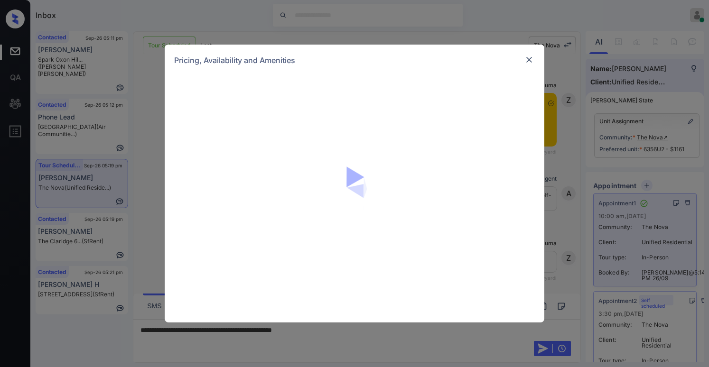
scroll to position [8930, 0]
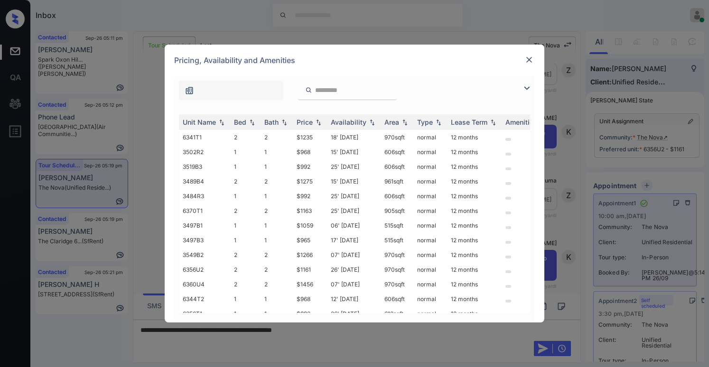
drag, startPoint x: 531, startPoint y: 88, endPoint x: 526, endPoint y: 88, distance: 5.7
click at [530, 88] on img at bounding box center [526, 88] width 11 height 11
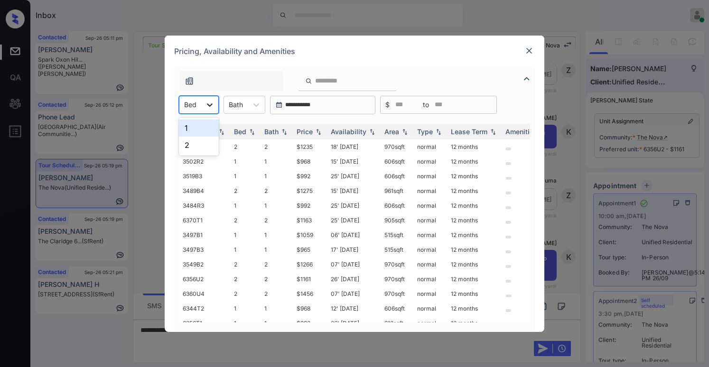
click at [204, 106] on div at bounding box center [209, 104] width 17 height 17
click at [188, 144] on div "2" at bounding box center [199, 145] width 40 height 17
click at [304, 132] on div "Price" at bounding box center [305, 132] width 16 height 8
click at [305, 132] on div "Price" at bounding box center [305, 132] width 16 height 8
click at [306, 132] on div "Price" at bounding box center [305, 132] width 16 height 8
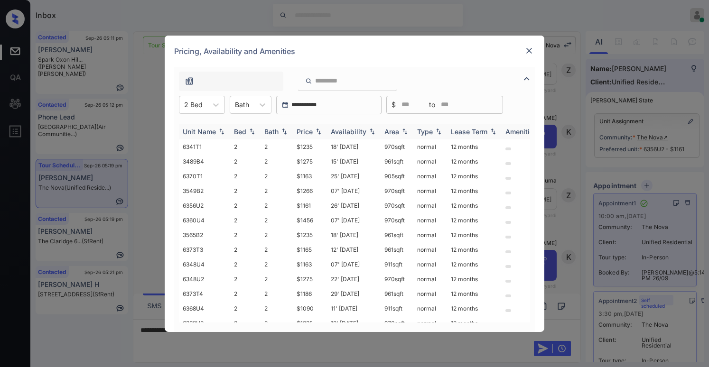
click at [306, 132] on div "Price" at bounding box center [305, 132] width 16 height 8
drag, startPoint x: 296, startPoint y: 162, endPoint x: 311, endPoint y: 161, distance: 15.2
click at [311, 161] on td "$1161" at bounding box center [310, 161] width 34 height 15
drag, startPoint x: 296, startPoint y: 147, endPoint x: 323, endPoint y: 147, distance: 27.1
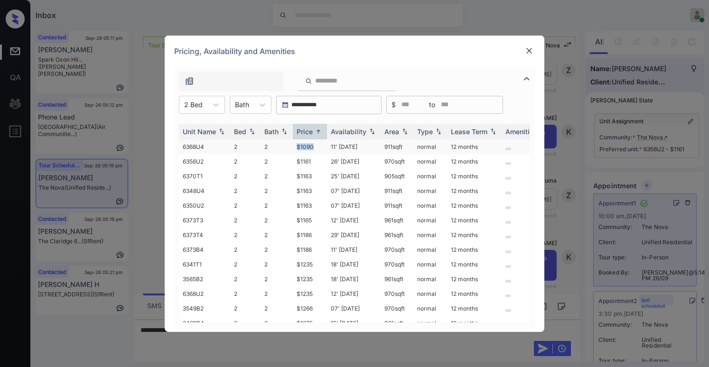
click at [323, 147] on td "$1090" at bounding box center [310, 147] width 34 height 15
click at [312, 148] on td "$1090" at bounding box center [310, 147] width 34 height 15
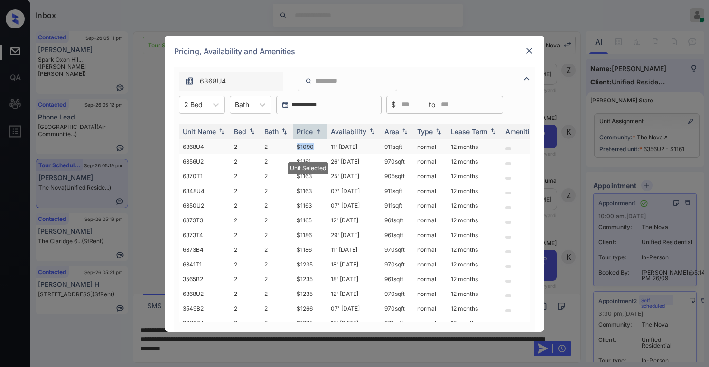
drag, startPoint x: 298, startPoint y: 146, endPoint x: 325, endPoint y: 146, distance: 26.6
click at [325, 146] on td "$1090" at bounding box center [310, 147] width 34 height 15
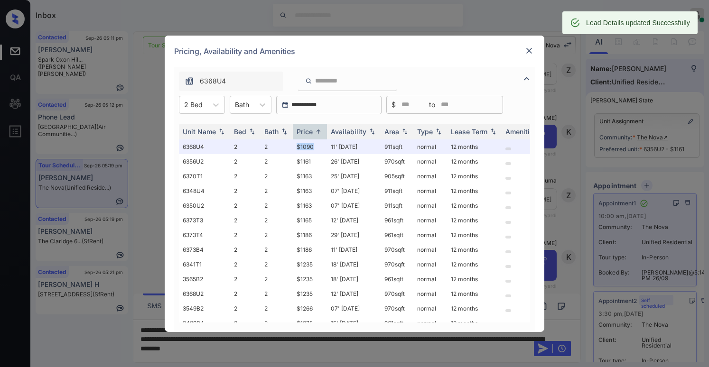
copy td "$1090"
click at [528, 53] on img at bounding box center [529, 50] width 9 height 9
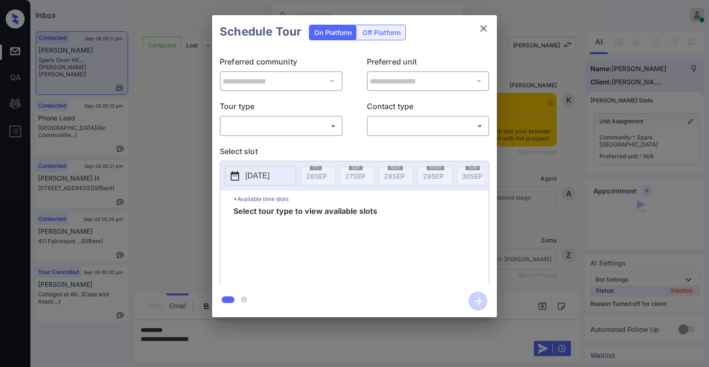
scroll to position [1058, 0]
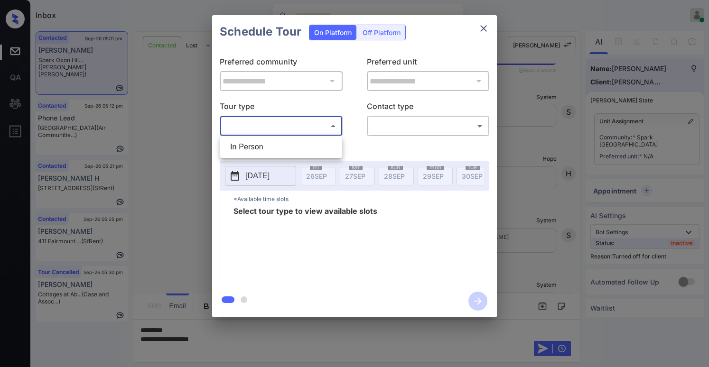
click at [270, 128] on body "Inbox [PERSON_NAME] Online Set yourself offline Set yourself on break Profile S…" at bounding box center [354, 183] width 709 height 367
drag, startPoint x: 257, startPoint y: 148, endPoint x: 365, endPoint y: 133, distance: 108.3
click at [258, 147] on li "In Person" at bounding box center [281, 147] width 117 height 17
type input "********"
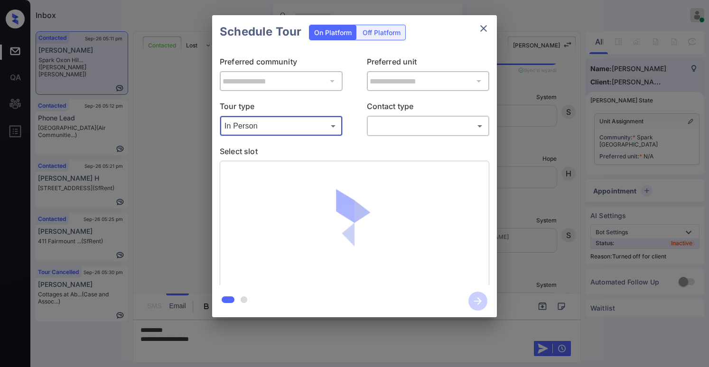
click at [377, 130] on body "Inbox Paolo Gabriel Online Set yourself offline Set yourself on break Profile S…" at bounding box center [354, 183] width 709 height 367
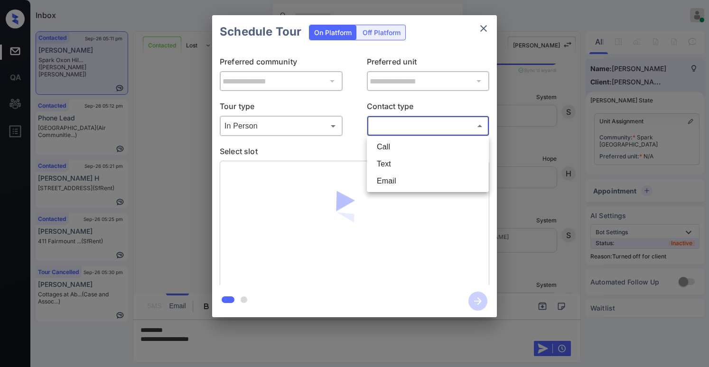
click at [381, 173] on li "Email" at bounding box center [427, 181] width 117 height 17
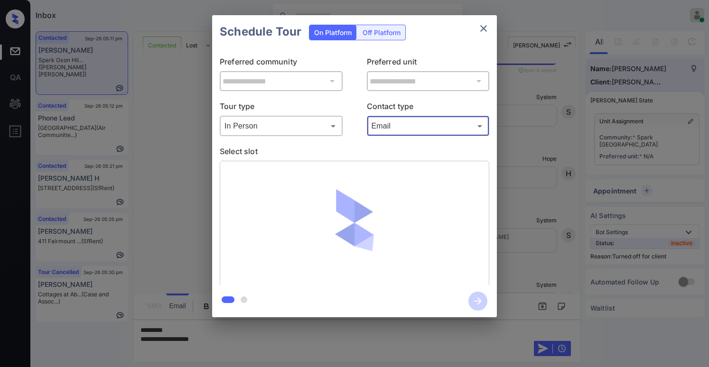
click at [397, 125] on body "Inbox Paolo Gabriel Online Set yourself offline Set yourself on break Profile S…" at bounding box center [354, 183] width 709 height 367
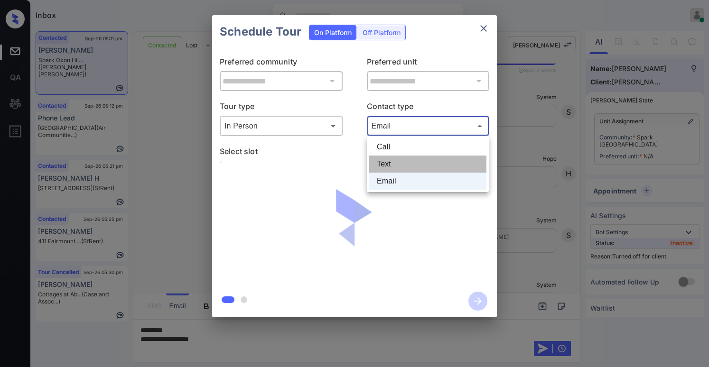
click at [392, 166] on li "Text" at bounding box center [427, 164] width 117 height 17
type input "****"
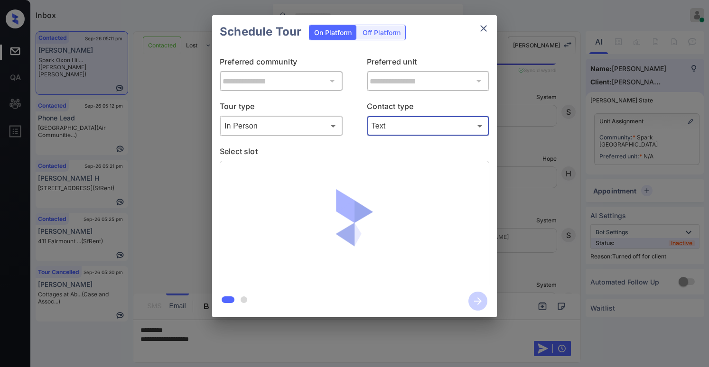
click at [486, 26] on icon "close" at bounding box center [483, 28] width 7 height 7
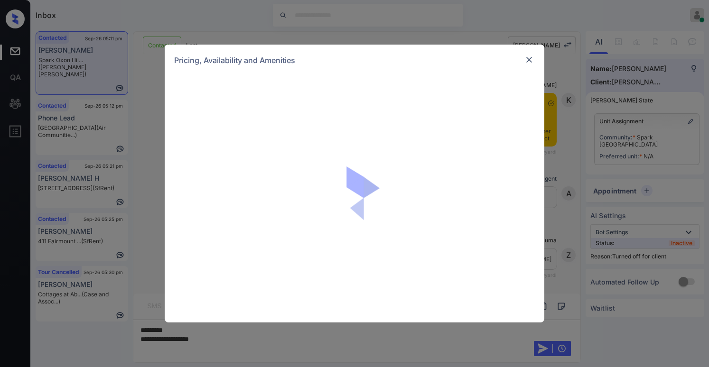
scroll to position [916, 0]
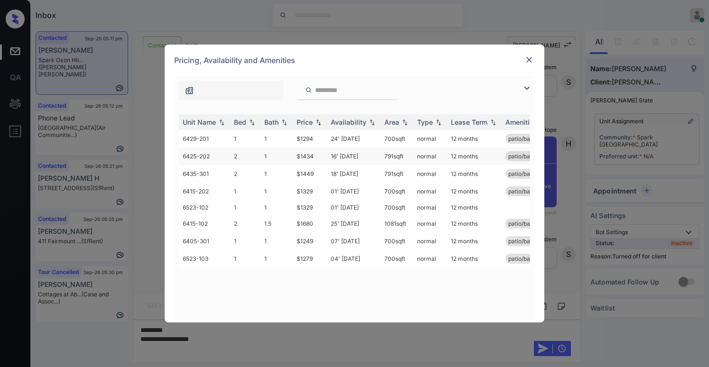
click at [308, 155] on td "$1434" at bounding box center [310, 157] width 34 height 18
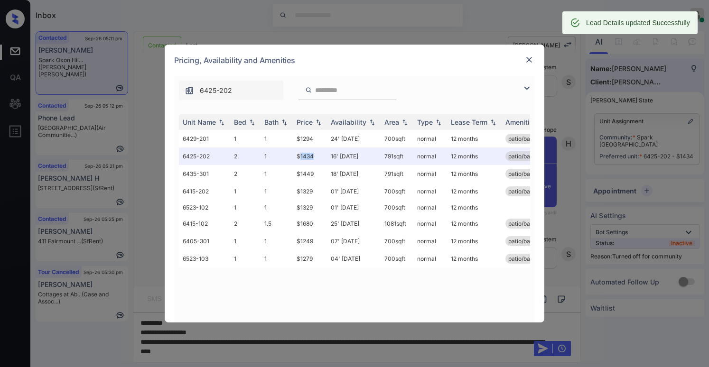
click at [530, 61] on img at bounding box center [529, 59] width 9 height 9
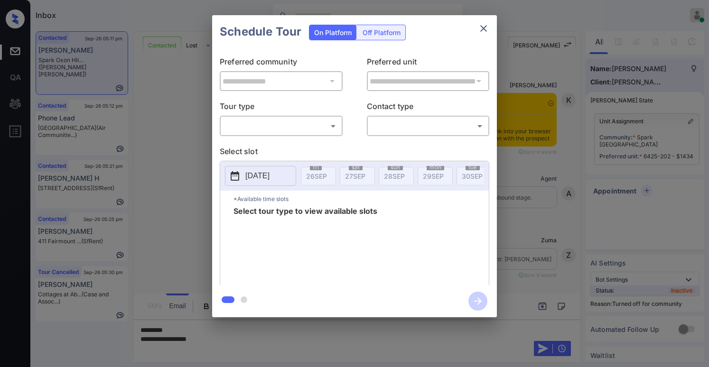
scroll to position [916, 0]
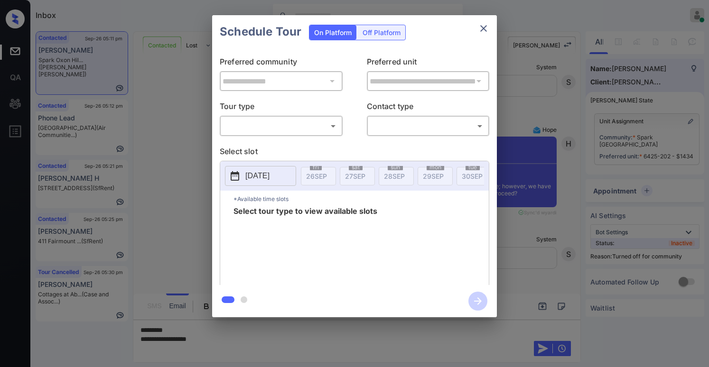
click at [297, 125] on body "Inbox [PERSON_NAME] Online Set yourself offline Set yourself on break Profile S…" at bounding box center [354, 183] width 709 height 367
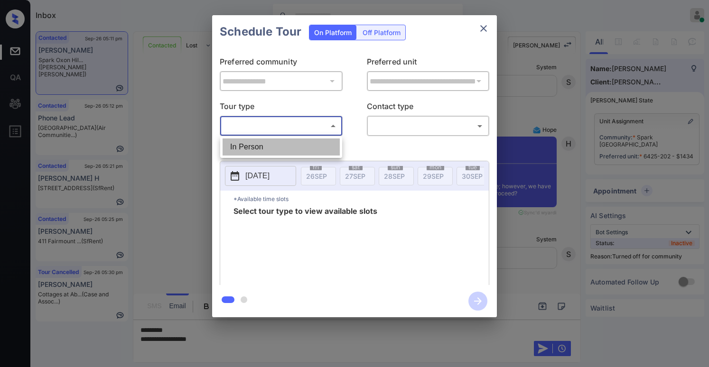
click at [288, 148] on li "In Person" at bounding box center [281, 147] width 117 height 17
type input "********"
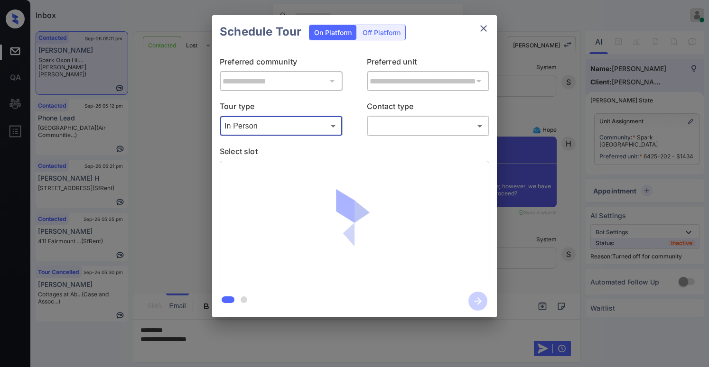
click at [393, 130] on body "Inbox [PERSON_NAME] Online Set yourself offline Set yourself on break Profile S…" at bounding box center [354, 183] width 709 height 367
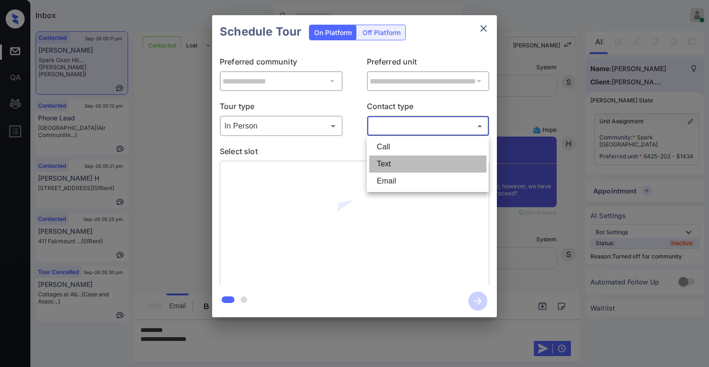
click at [390, 167] on li "Text" at bounding box center [427, 164] width 117 height 17
type input "****"
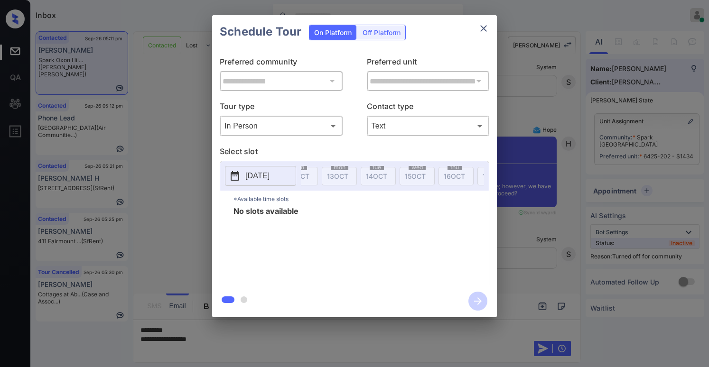
scroll to position [0, 683]
click at [480, 28] on icon "close" at bounding box center [483, 28] width 11 height 11
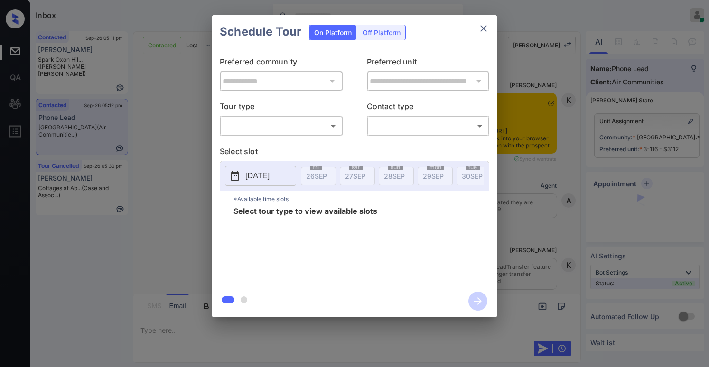
scroll to position [1772, 0]
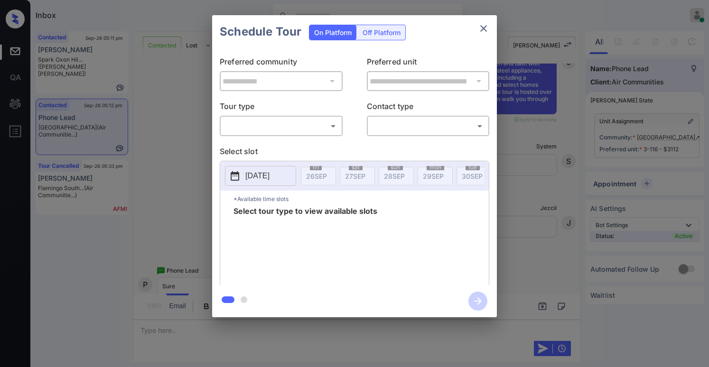
click at [287, 125] on body "Inbox Paolo Gabriel Online Set yourself offline Set yourself on break Profile S…" at bounding box center [354, 183] width 709 height 367
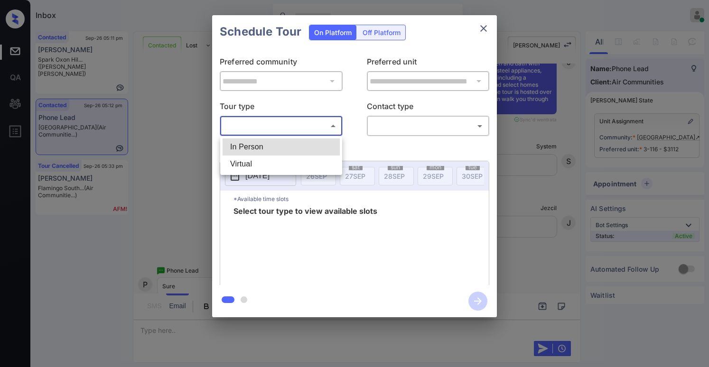
click at [262, 161] on li "Virtual" at bounding box center [281, 164] width 117 height 17
type input "*******"
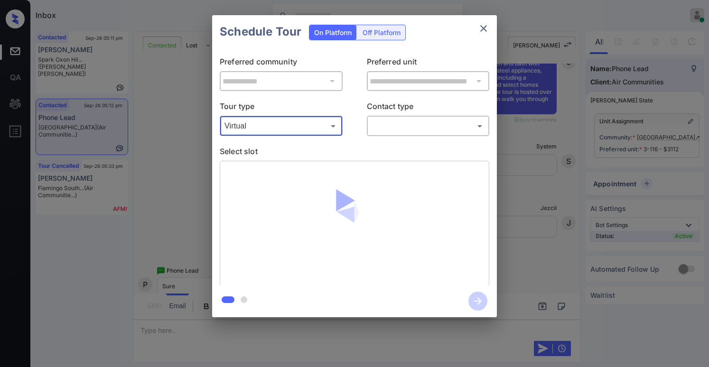
click at [394, 121] on body "Inbox [PERSON_NAME] Online Set yourself offline Set yourself on break Profile S…" at bounding box center [354, 183] width 709 height 367
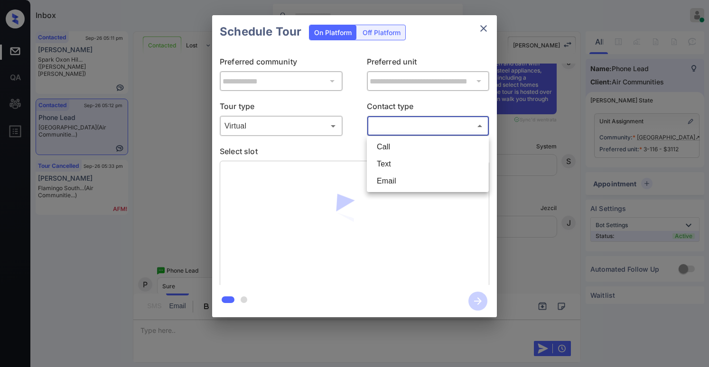
click at [384, 169] on li "Text" at bounding box center [427, 164] width 117 height 17
type input "****"
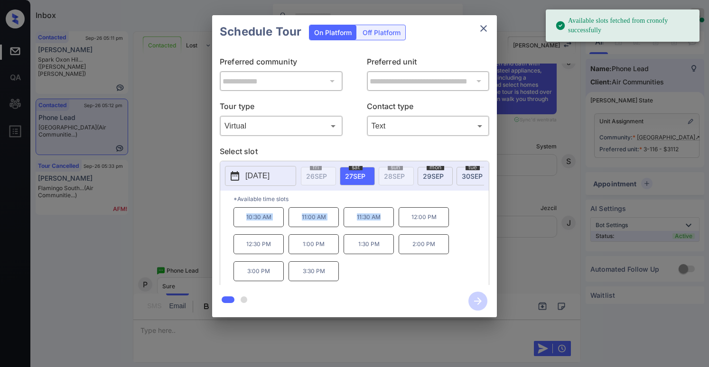
drag, startPoint x: 242, startPoint y: 222, endPoint x: 387, endPoint y: 225, distance: 144.8
click at [387, 225] on div "10:30 AM 11:00 AM 11:30 AM 12:00 PM 12:30 PM 1:00 PM 1:30 PM 2:00 PM 3:00 PM 3:…" at bounding box center [361, 245] width 255 height 76
copy div "10:30 AM 11:00 AM 11:30 AM"
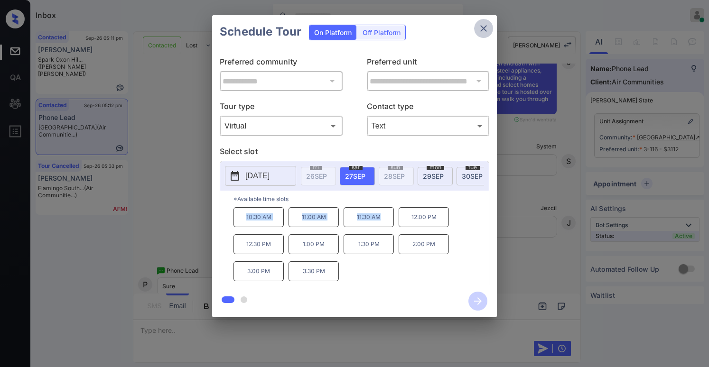
click at [484, 27] on icon "close" at bounding box center [483, 28] width 11 height 11
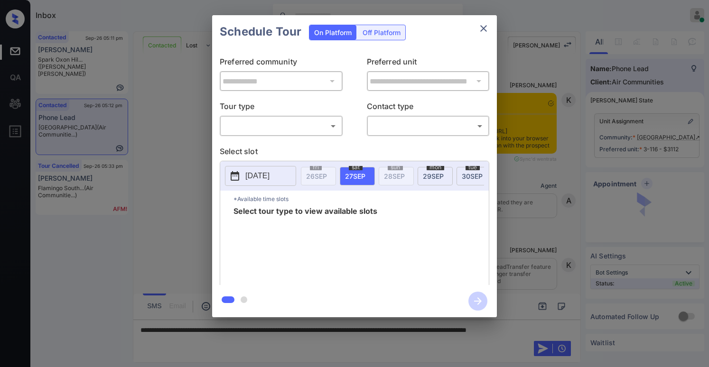
scroll to position [2294, 0]
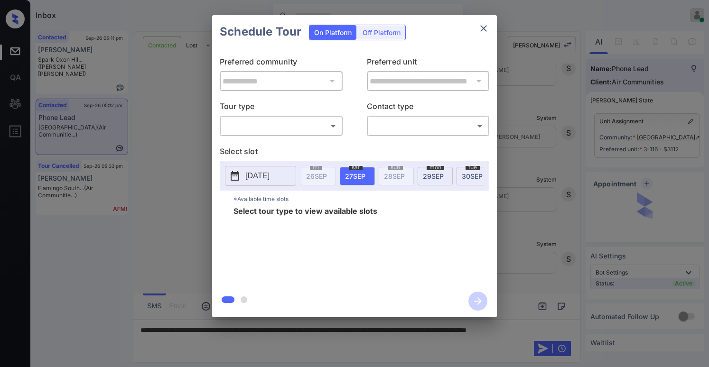
click at [232, 128] on body "Inbox Paolo Gabriel Online Set yourself offline Set yourself on break Profile S…" at bounding box center [354, 183] width 709 height 367
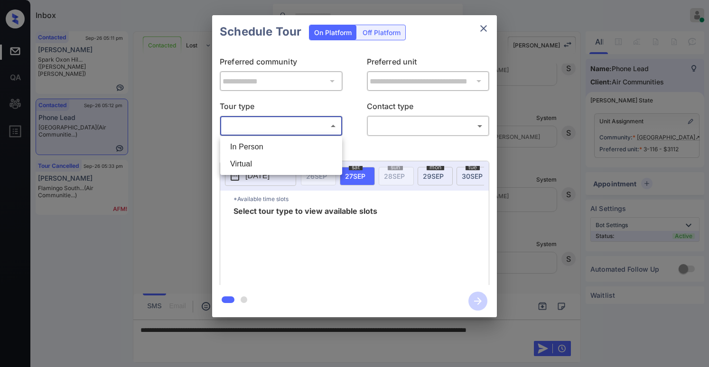
click at [283, 161] on li "Virtual" at bounding box center [281, 164] width 117 height 17
type input "*******"
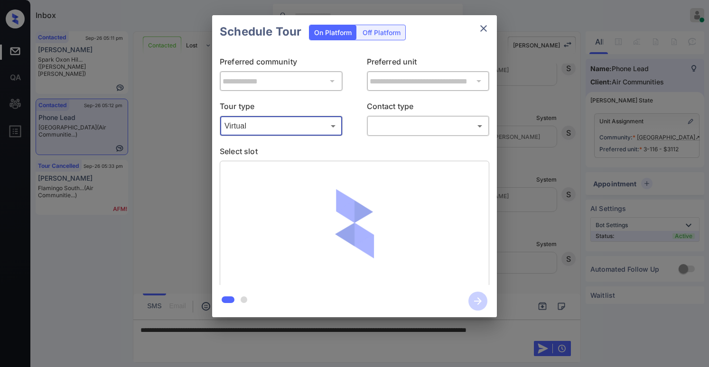
click at [407, 120] on body "Inbox Paolo Gabriel Online Set yourself offline Set yourself on break Profile S…" at bounding box center [354, 183] width 709 height 367
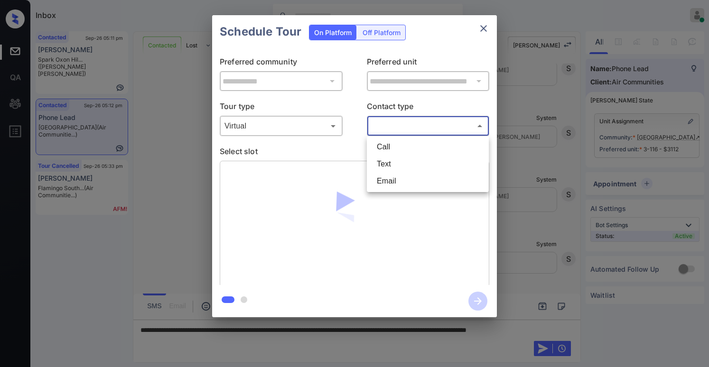
click at [388, 166] on li "Text" at bounding box center [427, 164] width 117 height 17
type input "****"
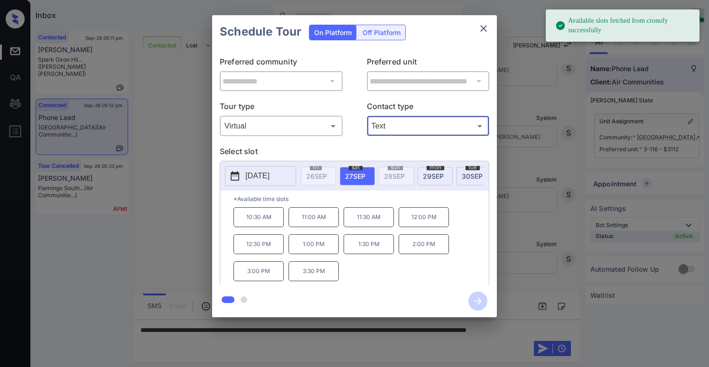
click at [527, 234] on div "**********" at bounding box center [354, 166] width 709 height 333
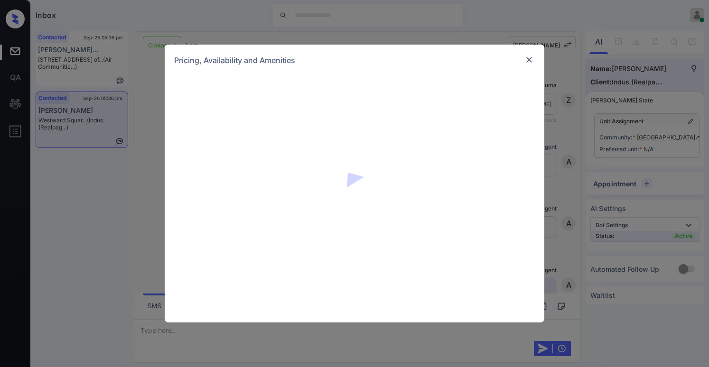
scroll to position [1844, 0]
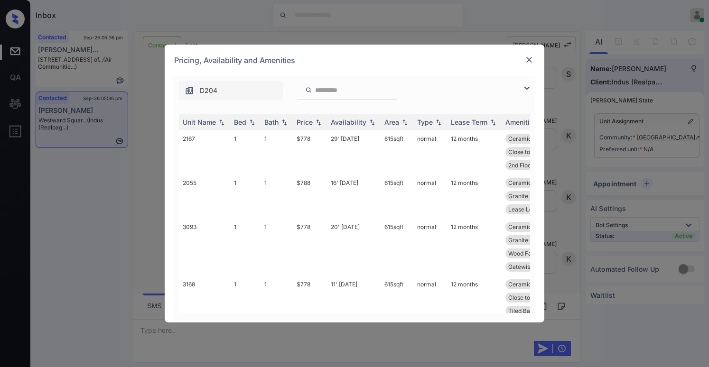
click at [525, 86] on img at bounding box center [526, 88] width 11 height 11
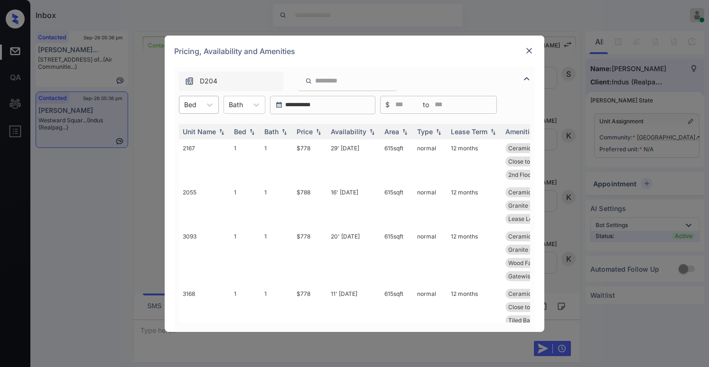
click at [196, 106] on div at bounding box center [190, 105] width 12 height 10
click at [194, 141] on div "2" at bounding box center [199, 145] width 40 height 17
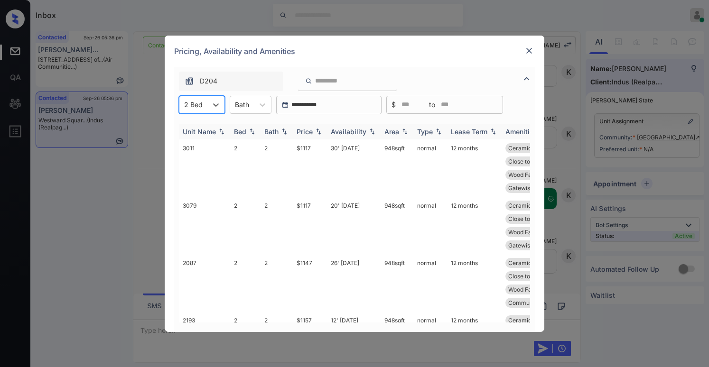
scroll to position [1970, 0]
click at [300, 130] on div "Price" at bounding box center [305, 132] width 16 height 8
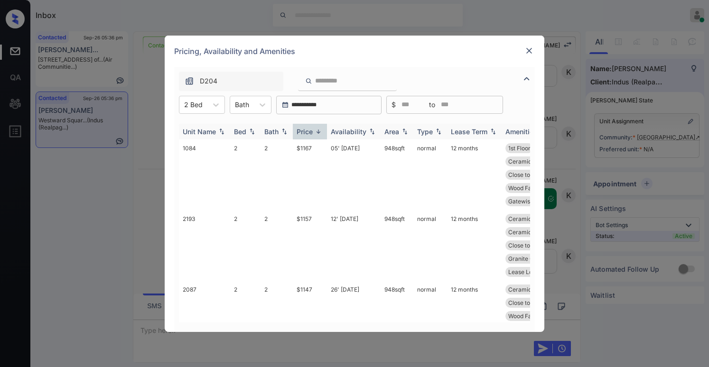
click at [304, 131] on div "Price" at bounding box center [305, 132] width 16 height 8
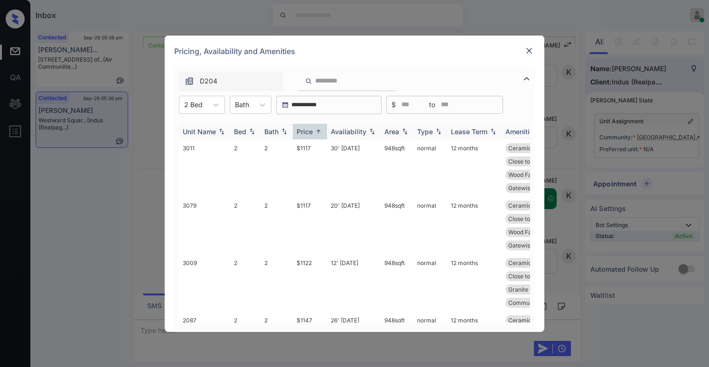
click at [306, 131] on div "Price" at bounding box center [305, 132] width 16 height 8
click at [307, 131] on div "Price" at bounding box center [305, 132] width 16 height 8
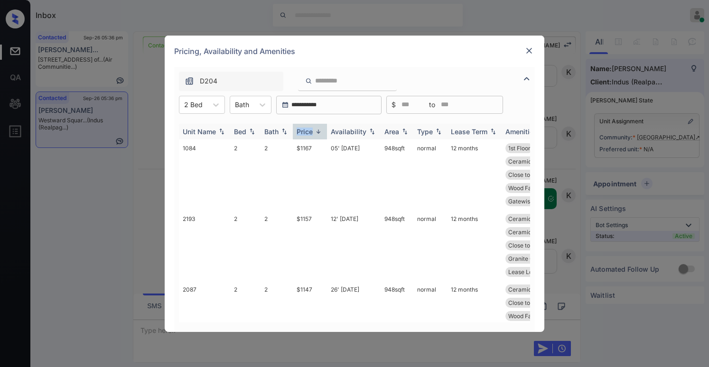
click at [307, 130] on div "Price" at bounding box center [305, 132] width 16 height 8
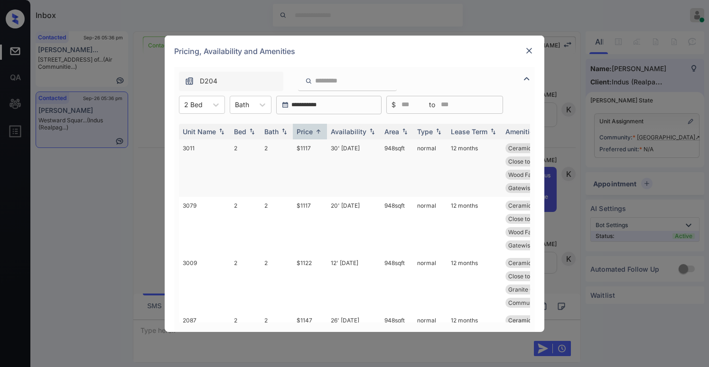
scroll to position [2117, 0]
click at [526, 53] on img at bounding box center [529, 50] width 9 height 9
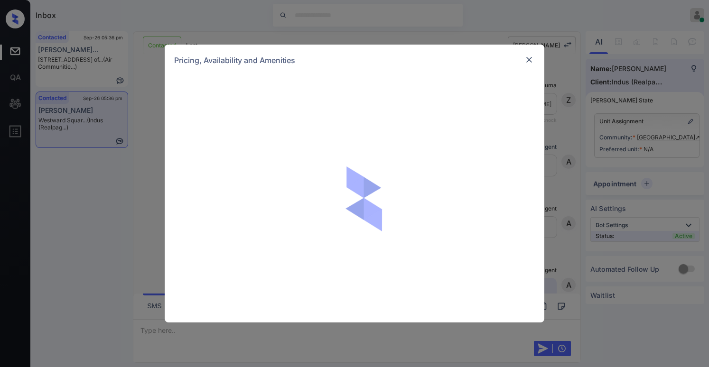
scroll to position [1988, 0]
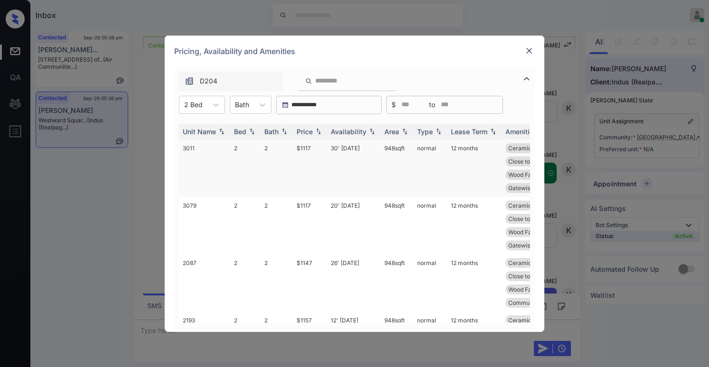
click at [308, 149] on td "$1117" at bounding box center [310, 168] width 34 height 57
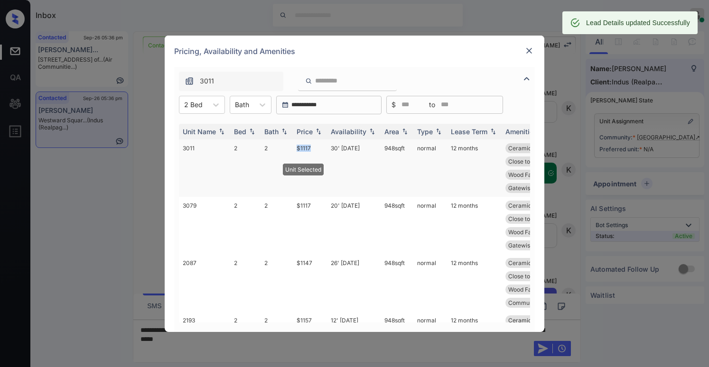
drag, startPoint x: 318, startPoint y: 148, endPoint x: 322, endPoint y: 149, distance: 4.8
click at [322, 149] on td "$1117" at bounding box center [310, 168] width 34 height 57
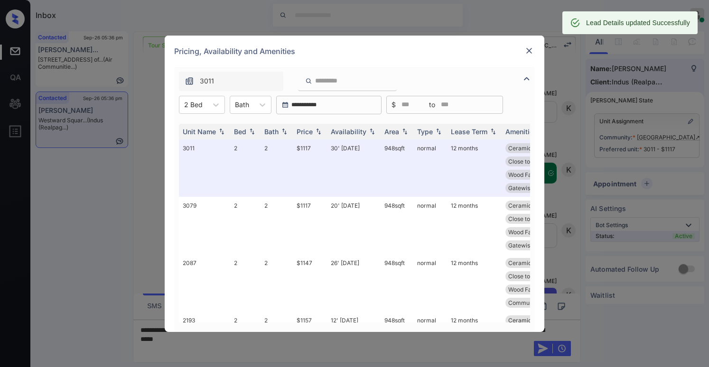
click at [524, 52] on div at bounding box center [529, 50] width 11 height 11
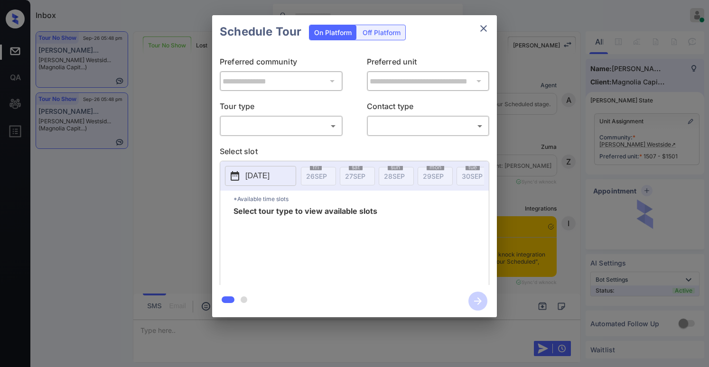
scroll to position [2769, 0]
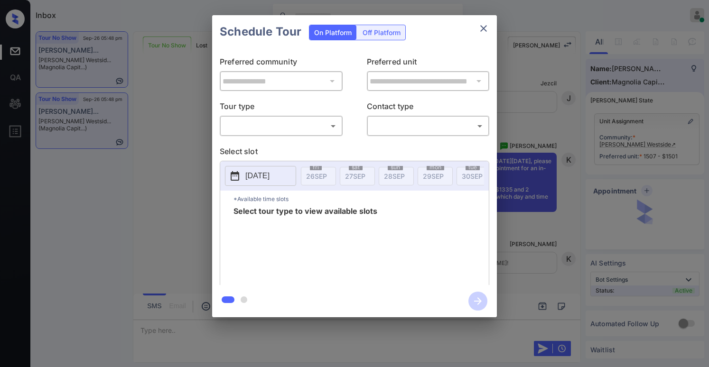
click at [249, 124] on body "Inbox [PERSON_NAME] Online Set yourself offline Set yourself on break Profile S…" at bounding box center [354, 183] width 709 height 367
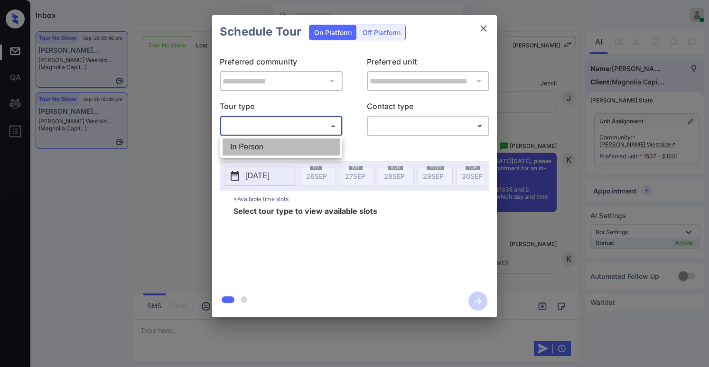
click at [256, 145] on li "In Person" at bounding box center [281, 147] width 117 height 17
type input "********"
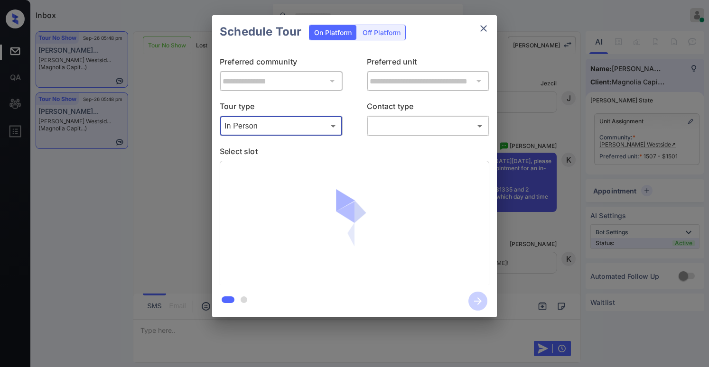
click at [386, 132] on body "Inbox Paolo Gabriel Online Set yourself offline Set yourself on break Profile S…" at bounding box center [354, 183] width 709 height 367
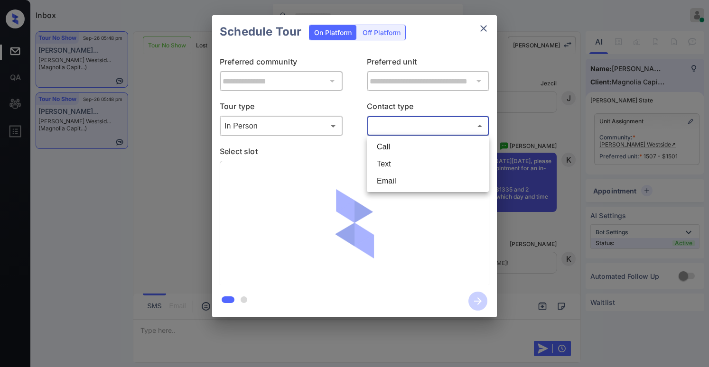
click at [396, 170] on li "Text" at bounding box center [427, 164] width 117 height 17
type input "****"
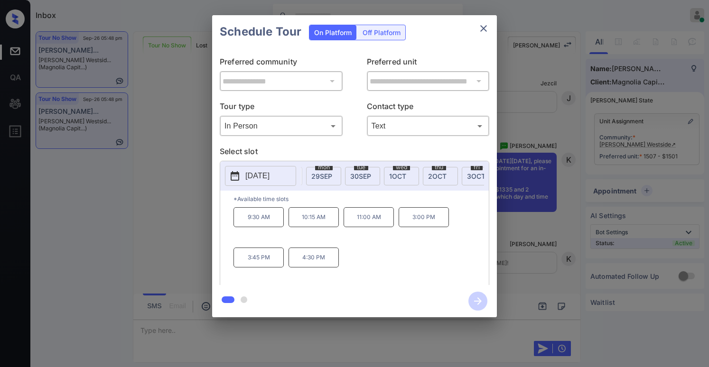
scroll to position [0, 125]
click at [352, 177] on span "30 SEP" at bounding box center [347, 176] width 21 height 8
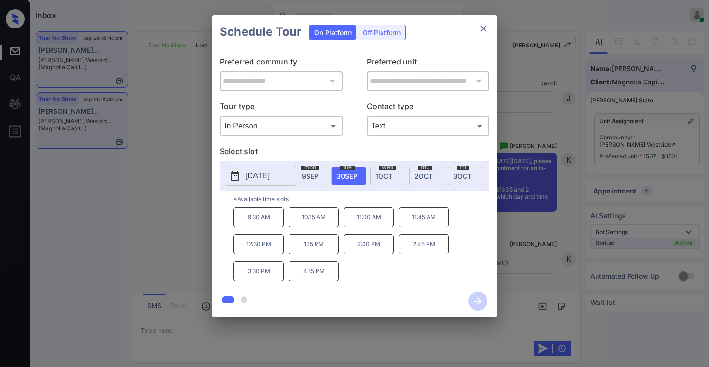
click at [486, 32] on icon "close" at bounding box center [483, 28] width 11 height 11
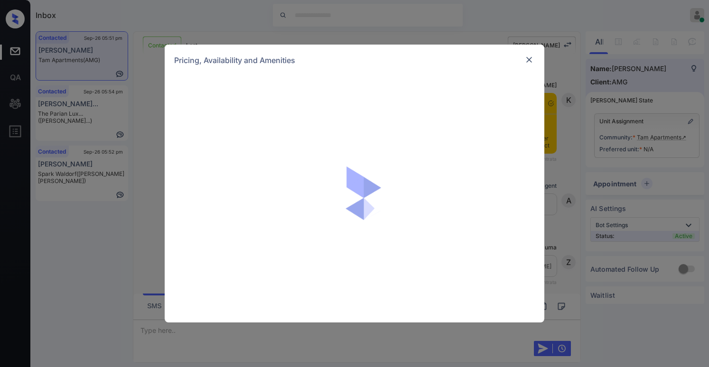
scroll to position [805, 0]
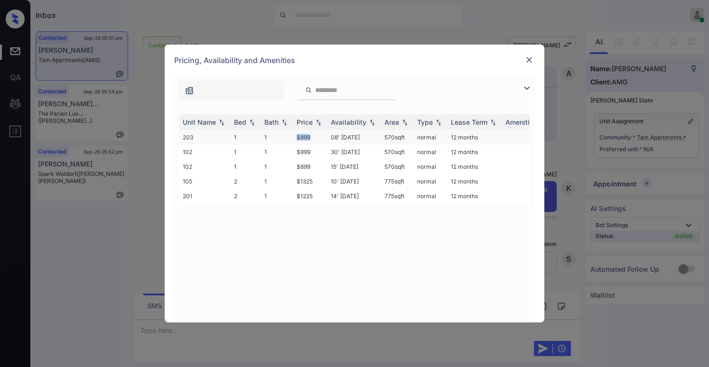
drag, startPoint x: 297, startPoint y: 138, endPoint x: 326, endPoint y: 136, distance: 29.0
click at [326, 136] on td "$899" at bounding box center [310, 137] width 34 height 15
copy td "$899"
click at [532, 57] on img at bounding box center [529, 59] width 9 height 9
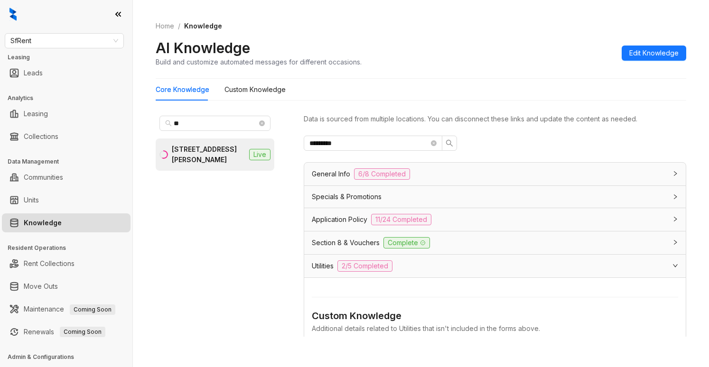
scroll to position [132, 0]
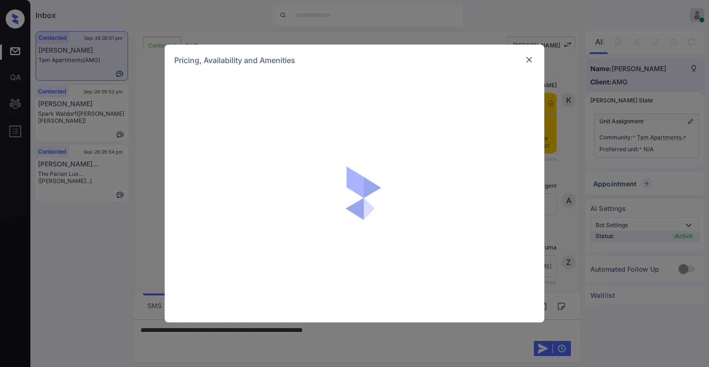
scroll to position [805, 0]
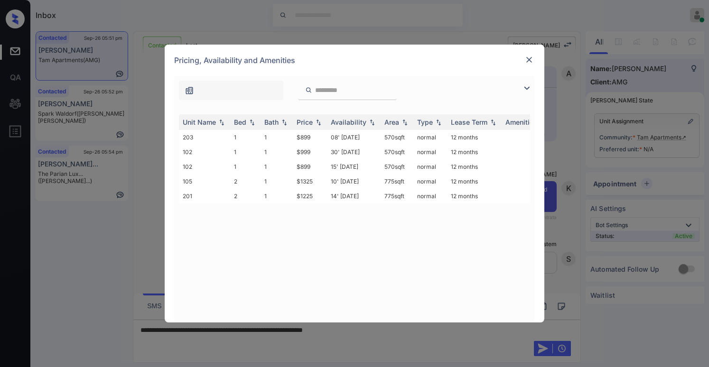
click at [534, 59] on img at bounding box center [529, 59] width 9 height 9
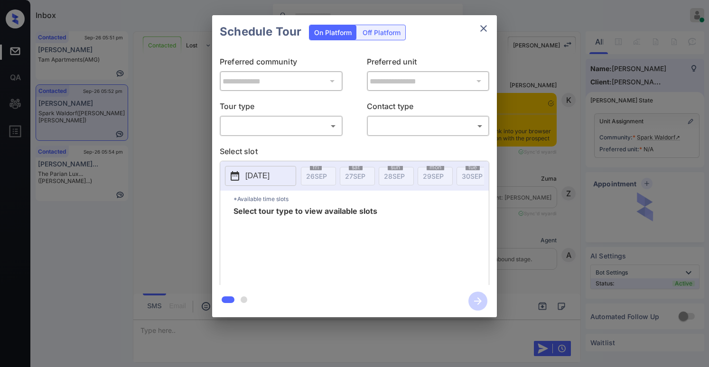
scroll to position [1703, 0]
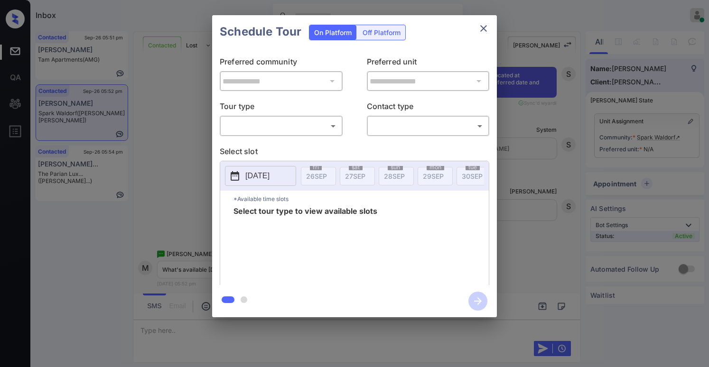
click at [291, 126] on body "Inbox Paolo Gabriel Online Set yourself offline Set yourself on break Profile S…" at bounding box center [354, 183] width 709 height 367
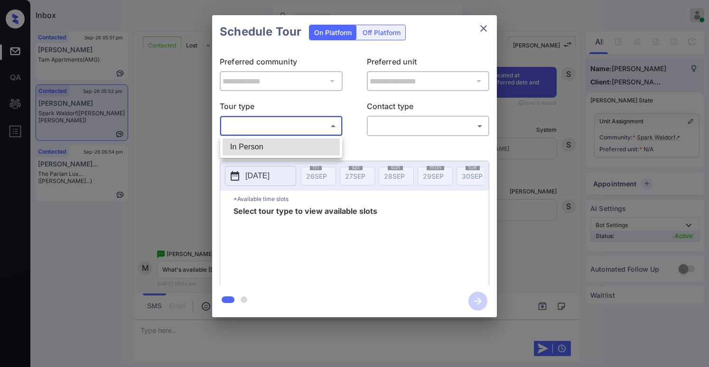
click at [287, 152] on li "In Person" at bounding box center [281, 147] width 117 height 17
type input "********"
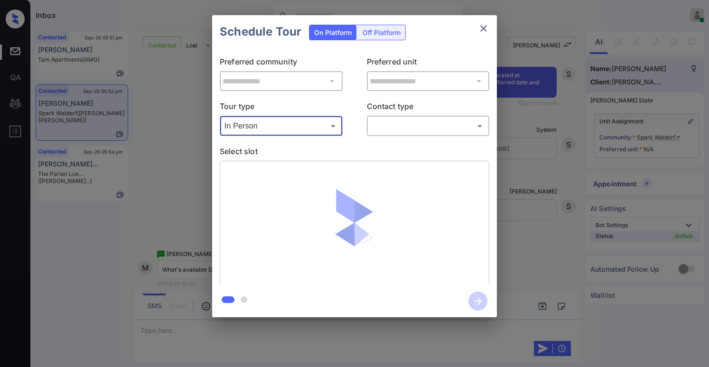
click at [382, 127] on body "Inbox Paolo Gabriel Online Set yourself offline Set yourself on break Profile S…" at bounding box center [354, 183] width 709 height 367
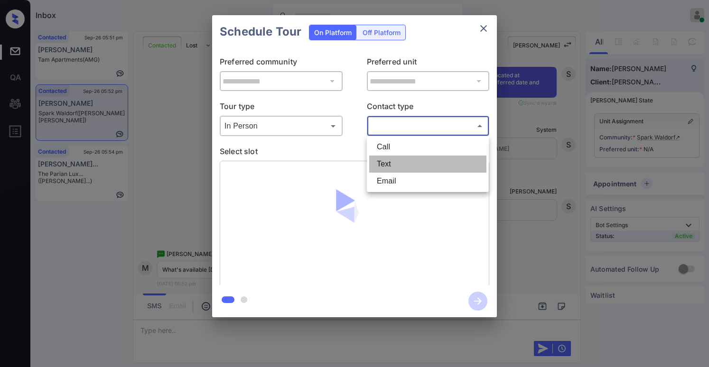
click at [383, 166] on li "Text" at bounding box center [427, 164] width 117 height 17
type input "****"
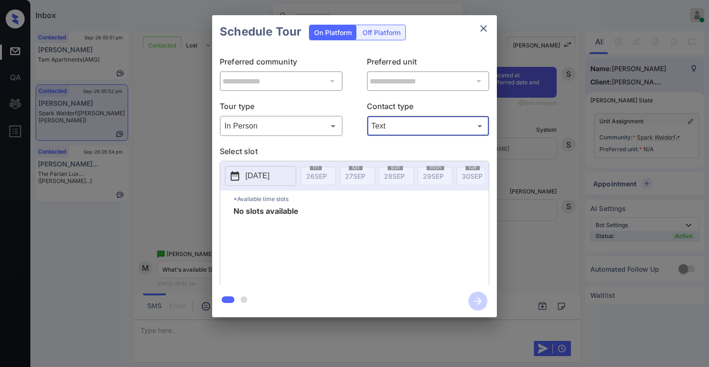
click at [527, 175] on div "**********" at bounding box center [354, 166] width 709 height 333
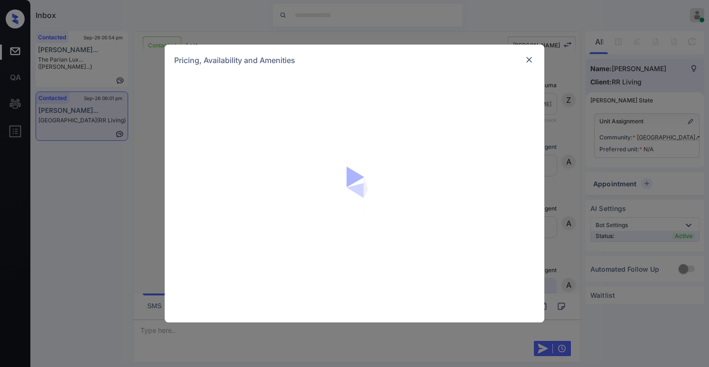
scroll to position [623, 0]
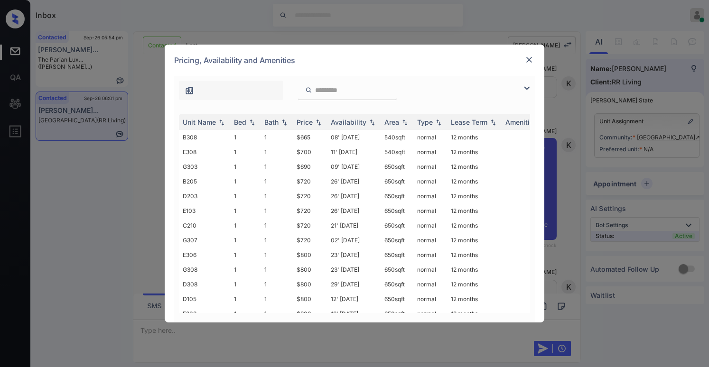
drag, startPoint x: 523, startPoint y: 87, endPoint x: 513, endPoint y: 90, distance: 9.9
click at [523, 86] on img at bounding box center [526, 88] width 11 height 11
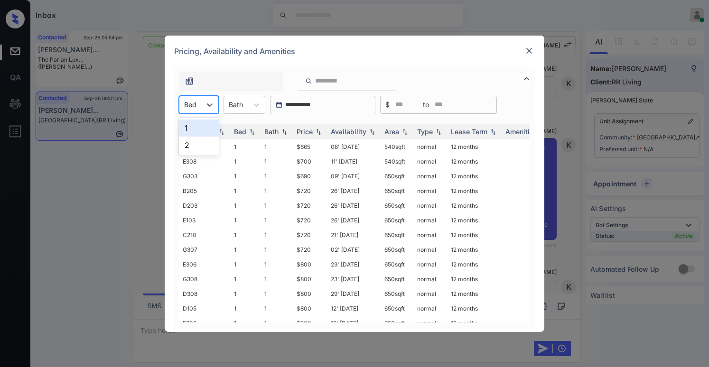
click at [190, 106] on div at bounding box center [190, 105] width 12 height 10
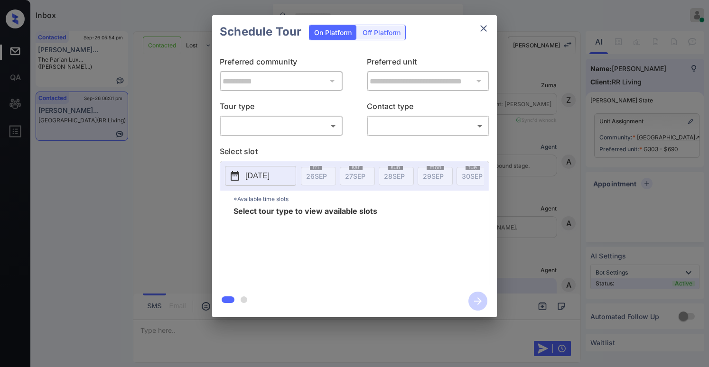
scroll to position [2299, 0]
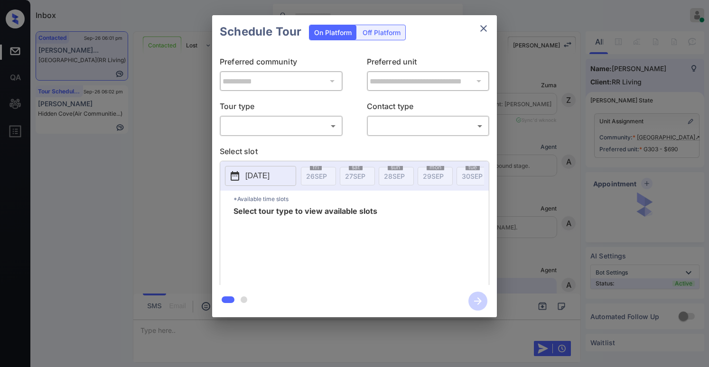
scroll to position [2346, 0]
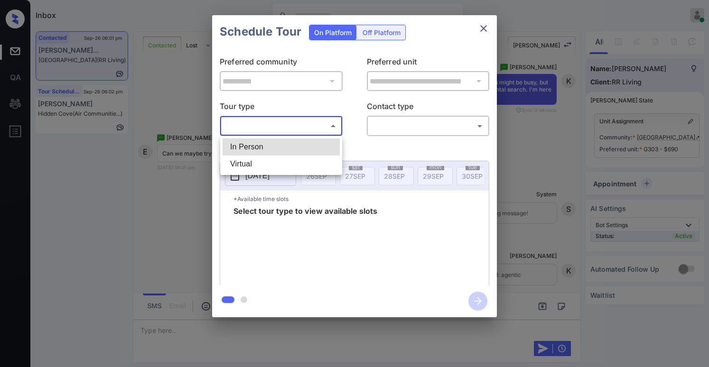
click at [294, 128] on body "Inbox [PERSON_NAME] Online Set yourself offline Set yourself on break Profile S…" at bounding box center [354, 183] width 709 height 367
click at [269, 151] on li "In Person" at bounding box center [281, 147] width 117 height 17
type input "********"
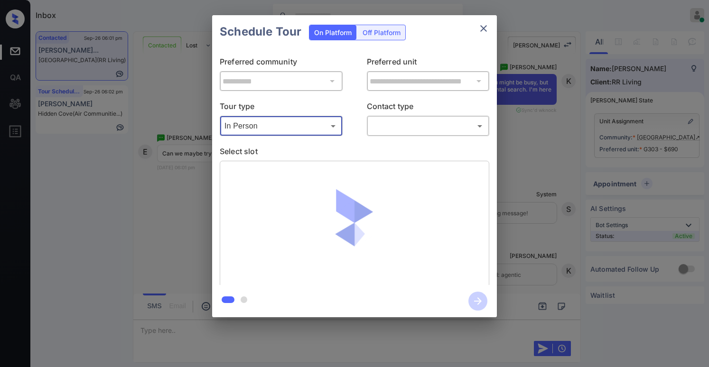
click at [398, 131] on body "Inbox Paolo Gabriel Online Set yourself offline Set yourself on break Profile S…" at bounding box center [354, 183] width 709 height 367
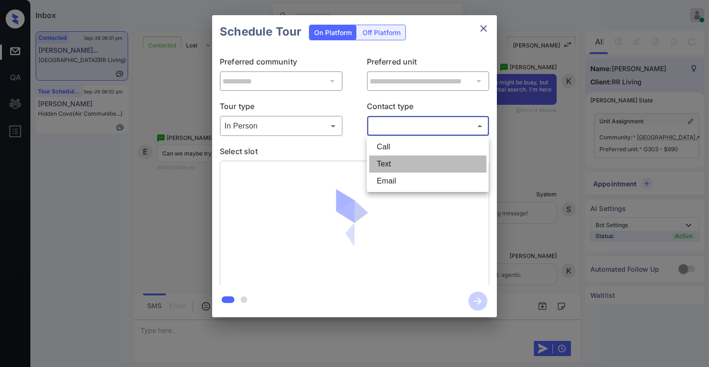
click at [394, 160] on li "Text" at bounding box center [427, 164] width 117 height 17
type input "****"
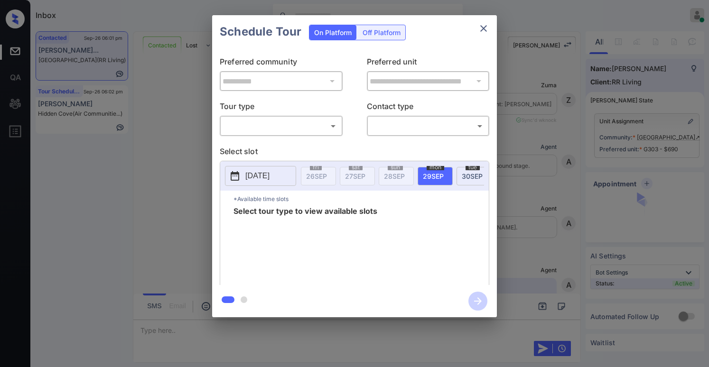
scroll to position [2346, 0]
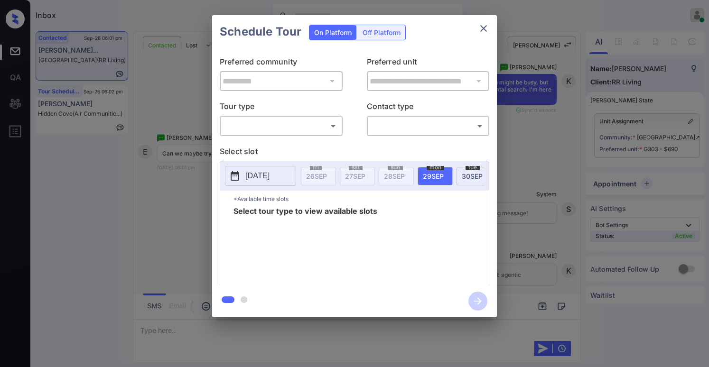
click at [291, 131] on body "Inbox [PERSON_NAME] Online Set yourself offline Set yourself on break Profile S…" at bounding box center [354, 183] width 709 height 367
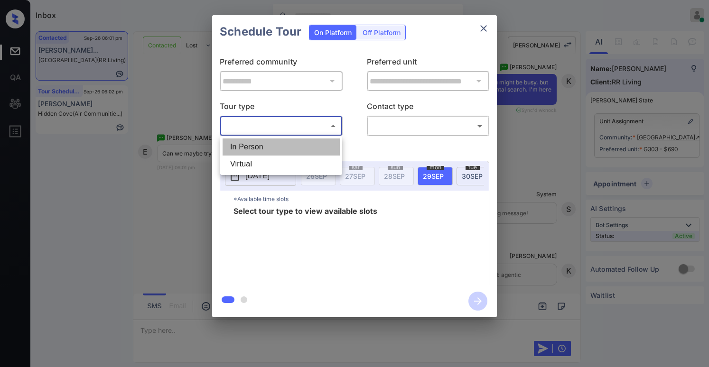
click at [267, 153] on li "In Person" at bounding box center [281, 147] width 117 height 17
type input "********"
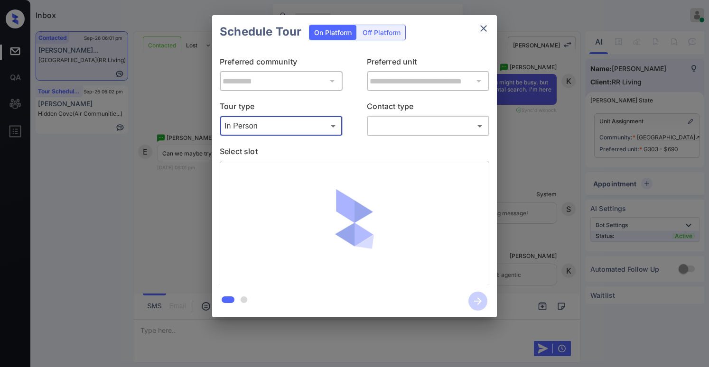
click at [390, 138] on div "**********" at bounding box center [354, 166] width 285 height 237
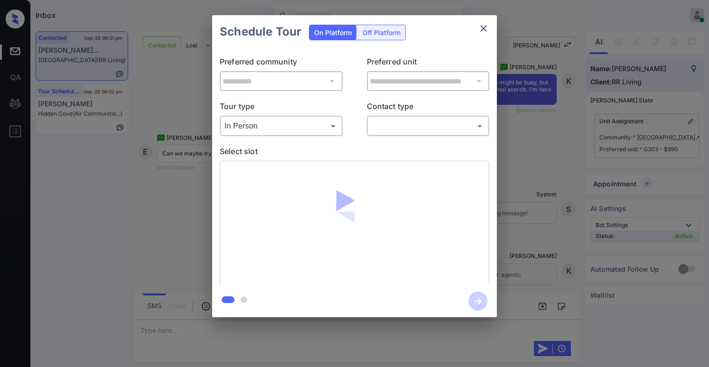
click at [392, 134] on body "Inbox Paolo Gabriel Online Set yourself offline Set yourself on break Profile S…" at bounding box center [354, 183] width 709 height 367
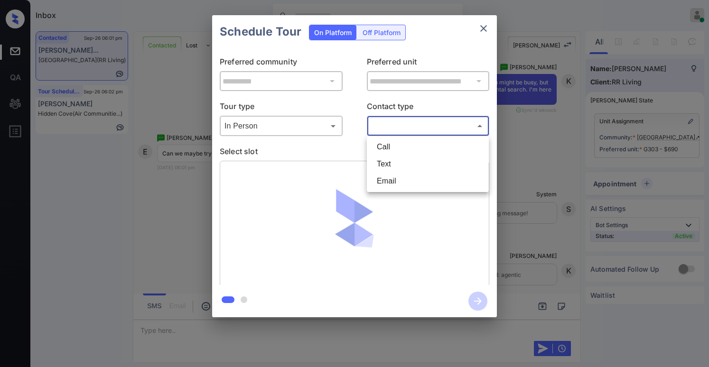
click at [386, 160] on li "Text" at bounding box center [427, 164] width 117 height 17
type input "****"
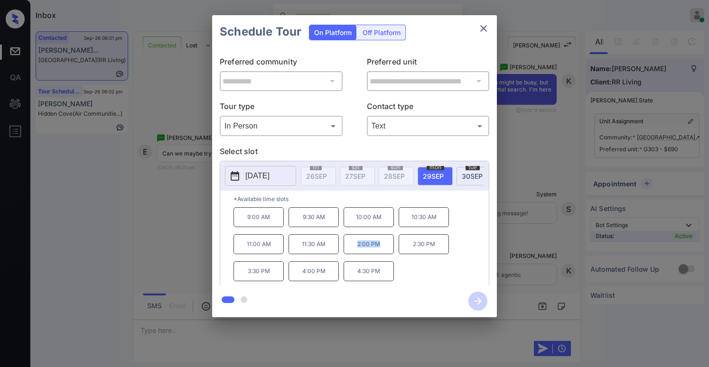
drag, startPoint x: 363, startPoint y: 251, endPoint x: 386, endPoint y: 250, distance: 22.8
click at [386, 250] on p "2:00 PM" at bounding box center [369, 245] width 50 height 20
copy p "2:00 PM"
click at [482, 28] on icon "close" at bounding box center [483, 28] width 11 height 11
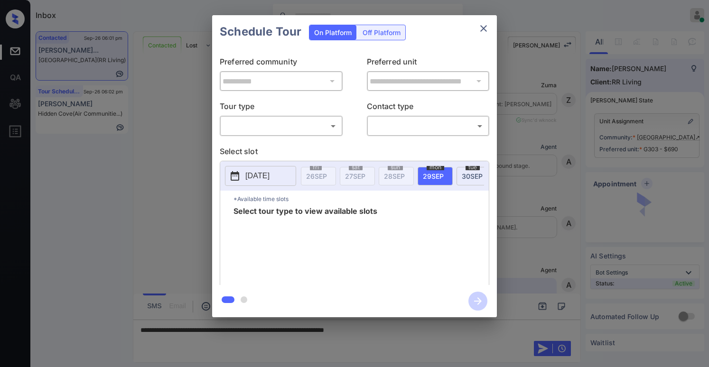
scroll to position [2550, 0]
click at [240, 127] on body "Inbox Paolo Gabriel Online Set yourself offline Set yourself on break Profile S…" at bounding box center [354, 183] width 709 height 367
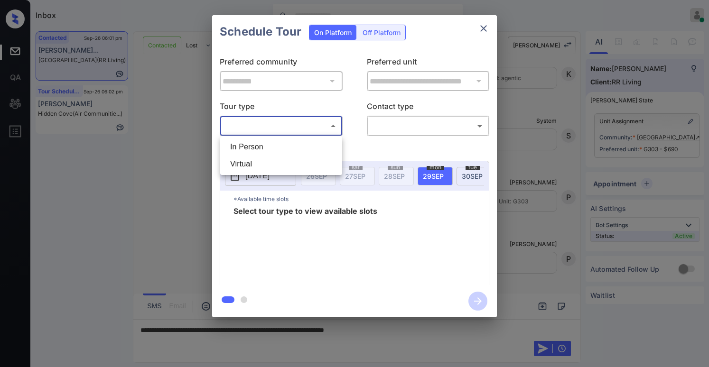
drag, startPoint x: 241, startPoint y: 151, endPoint x: 257, endPoint y: 148, distance: 16.9
click at [241, 151] on li "In Person" at bounding box center [281, 147] width 117 height 17
type input "********"
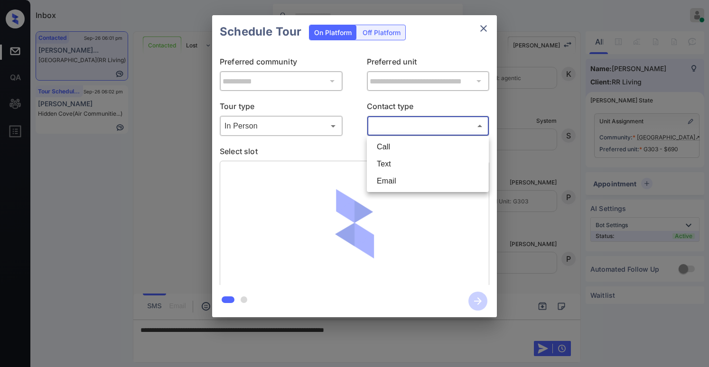
click at [393, 133] on body "Inbox Paolo Gabriel Online Set yourself offline Set yourself on break Profile S…" at bounding box center [354, 183] width 709 height 367
click at [394, 161] on li "Text" at bounding box center [427, 164] width 117 height 17
type input "****"
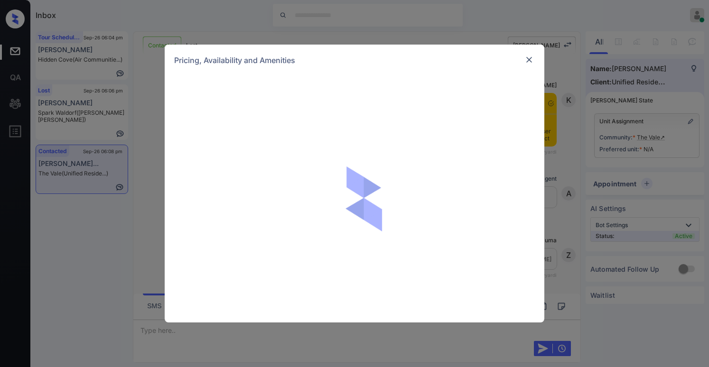
scroll to position [1258, 0]
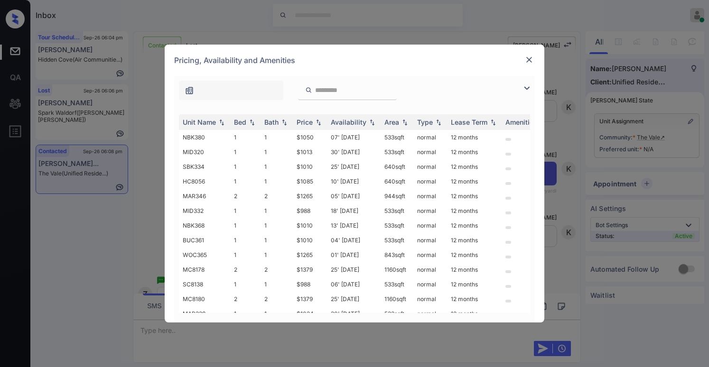
click at [525, 89] on img at bounding box center [526, 88] width 11 height 11
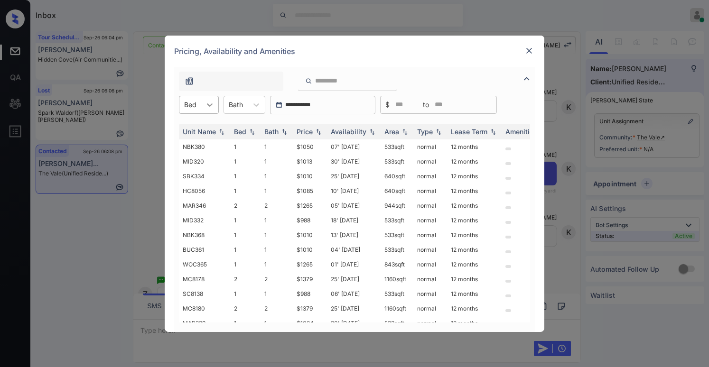
click at [209, 109] on icon at bounding box center [209, 104] width 9 height 9
click at [197, 143] on div "2" at bounding box center [199, 145] width 40 height 17
click at [302, 130] on div "Price" at bounding box center [305, 132] width 16 height 8
click at [304, 129] on div "Price" at bounding box center [305, 132] width 16 height 8
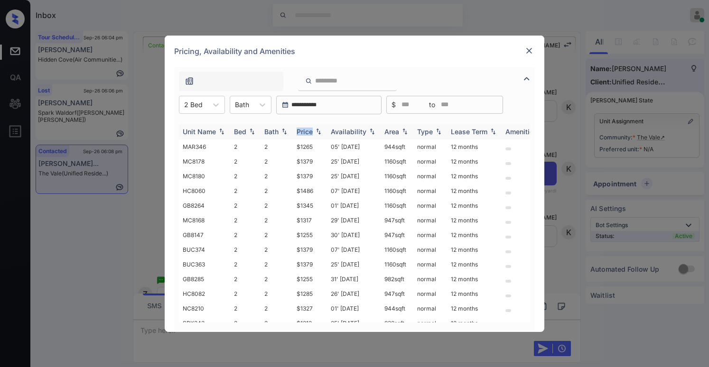
click at [304, 129] on div "Price" at bounding box center [305, 132] width 16 height 8
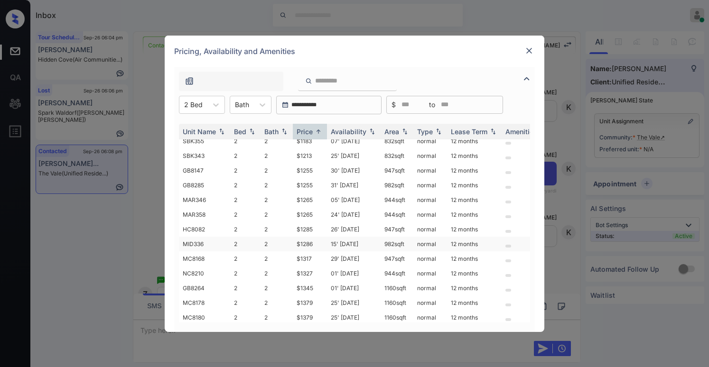
scroll to position [0, 0]
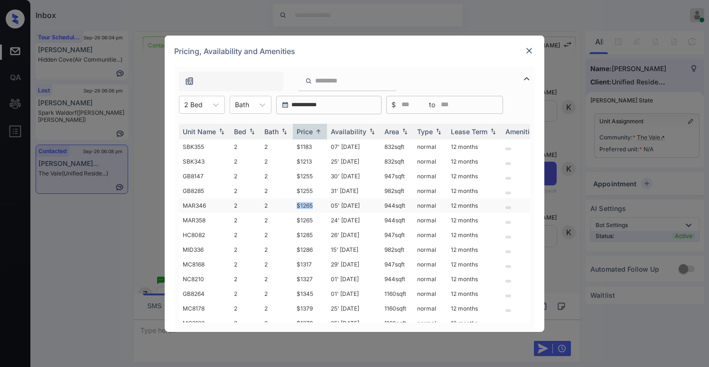
drag, startPoint x: 316, startPoint y: 207, endPoint x: 293, endPoint y: 206, distance: 22.8
click at [293, 206] on td "$1265" at bounding box center [310, 205] width 34 height 15
copy td "$1265"
click at [307, 203] on td "$1265" at bounding box center [310, 205] width 34 height 15
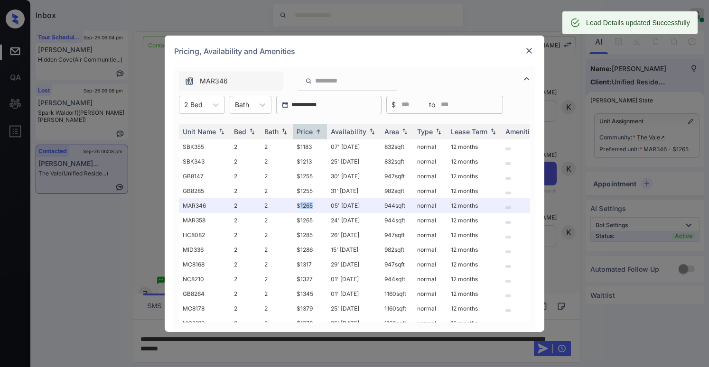
click at [528, 50] on img at bounding box center [529, 50] width 9 height 9
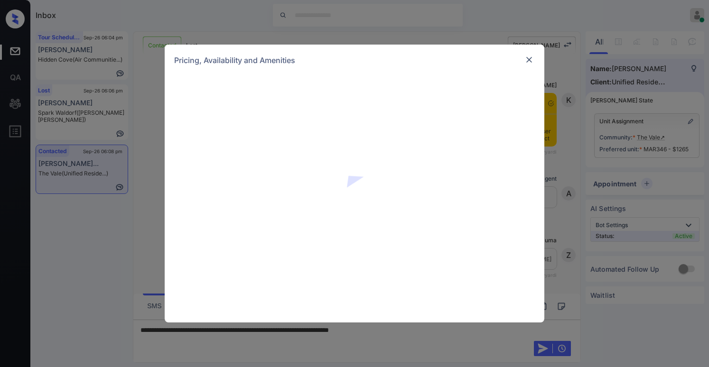
scroll to position [1319, 0]
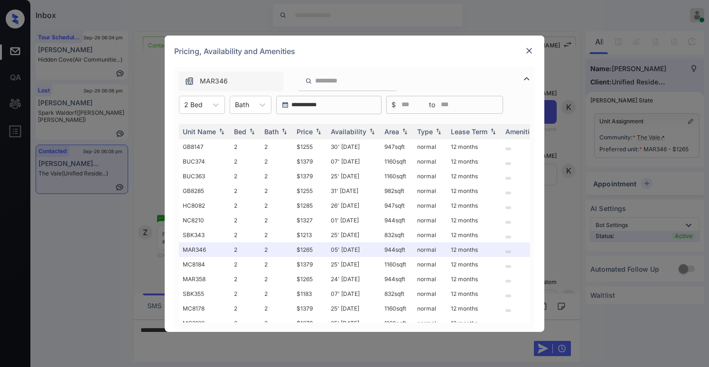
click at [527, 51] on img at bounding box center [529, 50] width 9 height 9
